Goal: Task Accomplishment & Management: Manage account settings

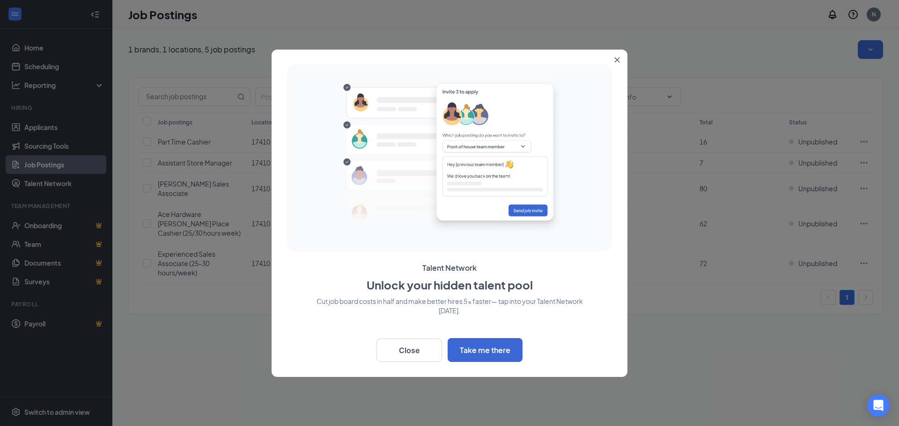
click at [859, 46] on div at bounding box center [449, 213] width 899 height 426
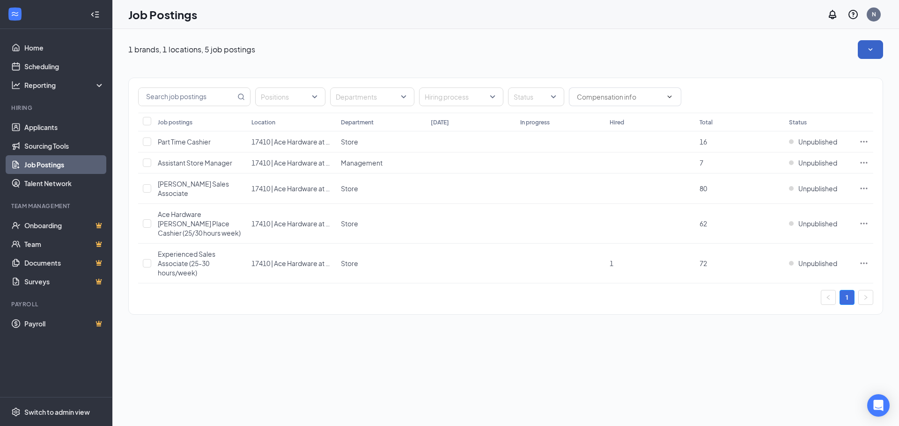
click at [876, 54] on button "button" at bounding box center [870, 49] width 25 height 19
click at [57, 168] on link "Job Postings" at bounding box center [64, 164] width 80 height 19
click at [869, 14] on div "N" at bounding box center [873, 14] width 14 height 14
click at [800, 145] on div "Log out" at bounding box center [826, 143] width 101 height 9
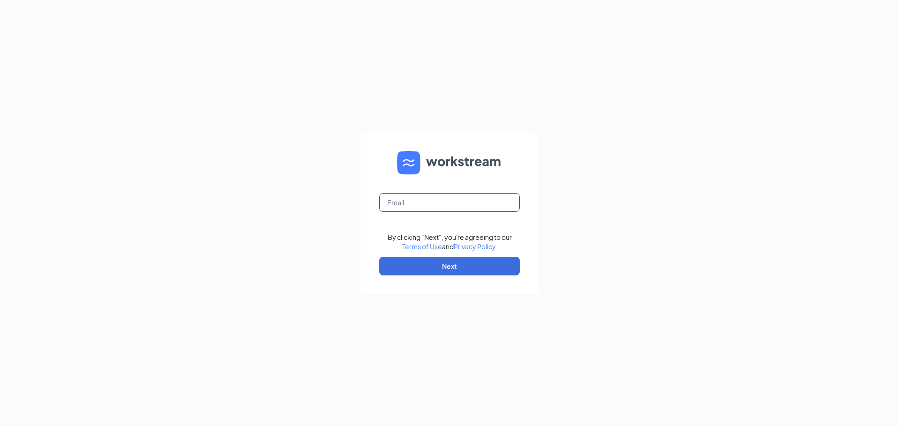
click at [398, 200] on input "text" at bounding box center [449, 202] width 140 height 19
type input "acewestwoodshr@gmail.com"
click at [523, 269] on form "acewestwoodshr@gmail.com By clicking "Next", you're agreeing to our Terms of Us…" at bounding box center [449, 213] width 178 height 162
click at [515, 270] on button "Next" at bounding box center [449, 266] width 140 height 19
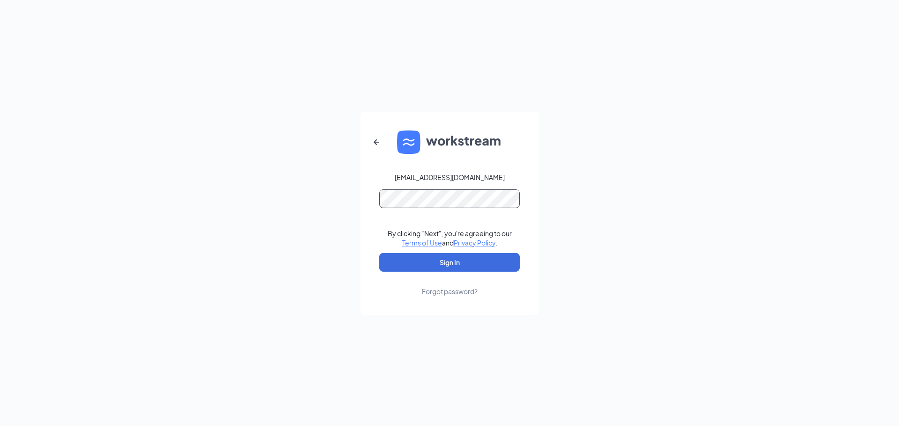
click at [379, 253] on button "Sign In" at bounding box center [449, 262] width 140 height 19
click at [448, 264] on button "Sign In" at bounding box center [449, 262] width 140 height 19
click at [104, 163] on div "acewestwoodshr@gmail.com Credential mismatches. By clicking "Next", you're agre…" at bounding box center [449, 213] width 899 height 426
click at [464, 288] on div "Forgot password?" at bounding box center [450, 291] width 56 height 9
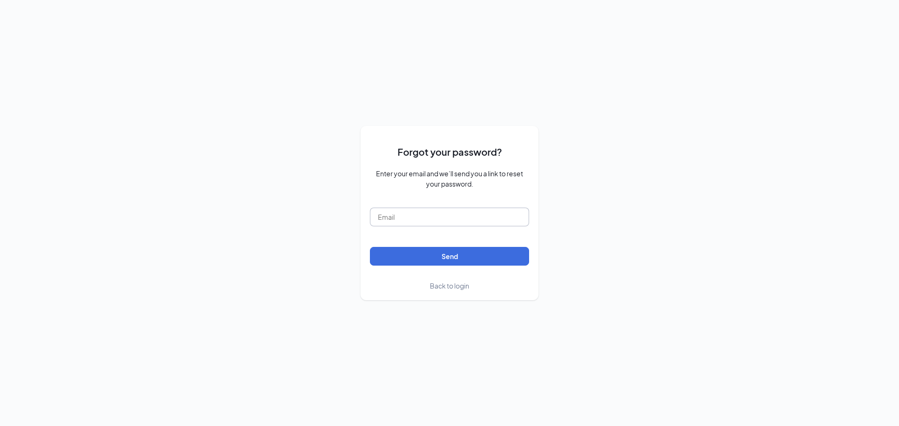
click at [444, 219] on input "text" at bounding box center [449, 217] width 159 height 19
type input "acewestwoodshr@gmail.com"
click at [370, 247] on button "Send" at bounding box center [449, 256] width 159 height 19
